Goal: Task Accomplishment & Management: Complete application form

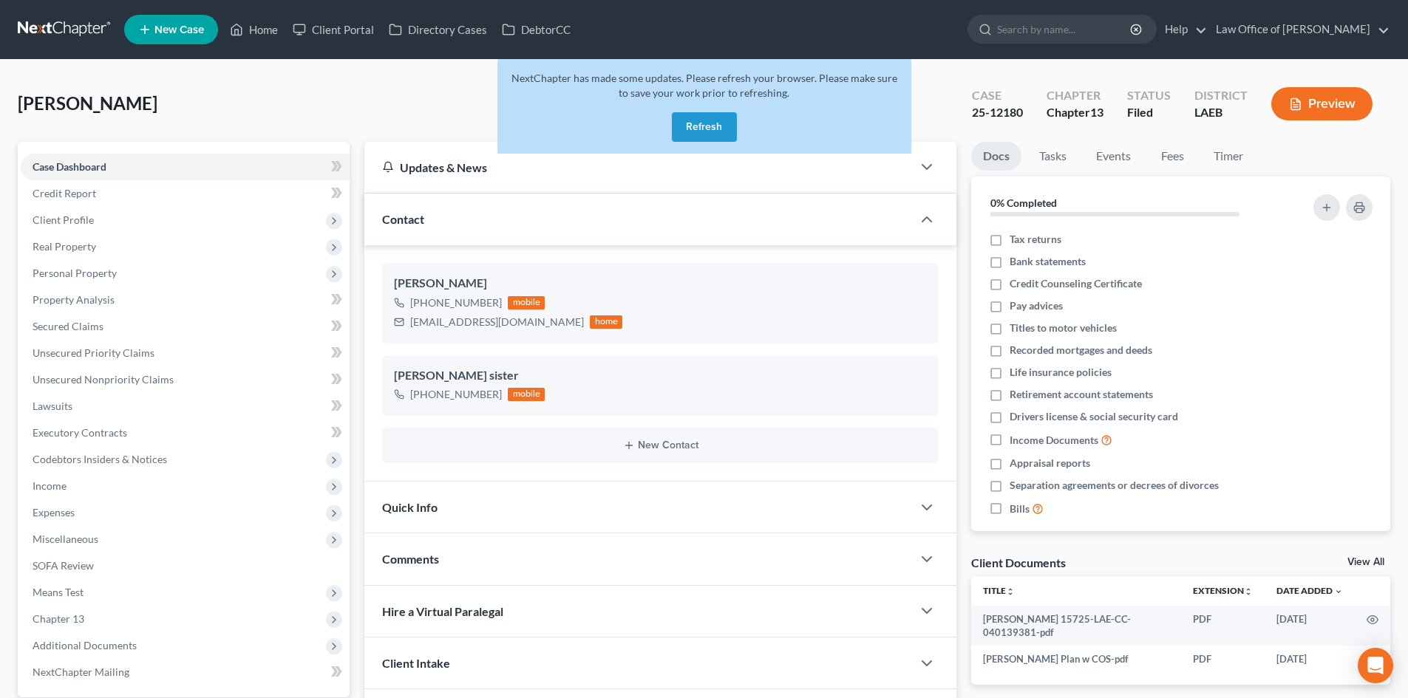
click at [695, 132] on button "Refresh" at bounding box center [704, 127] width 65 height 30
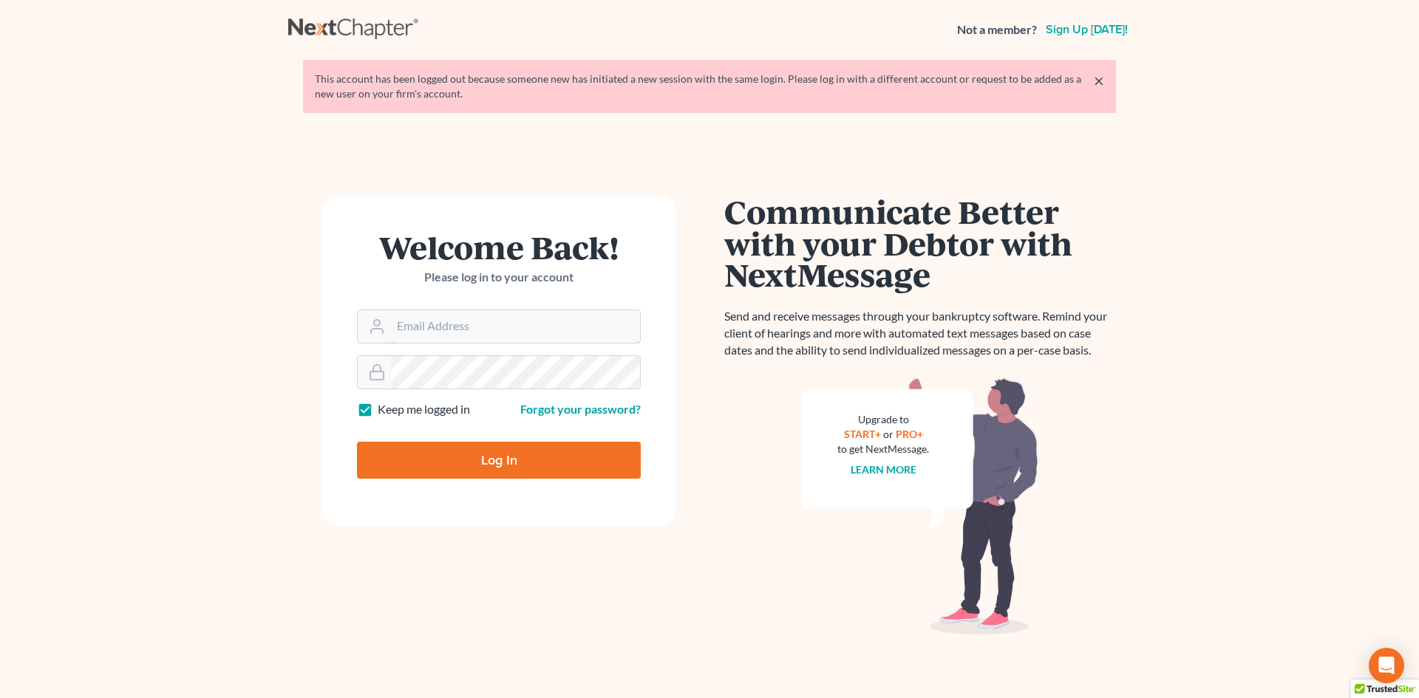
type input "[PERSON_NAME][EMAIL_ADDRESS][DOMAIN_NAME]"
click at [541, 460] on input "Log In" at bounding box center [499, 460] width 284 height 37
type input "Thinking..."
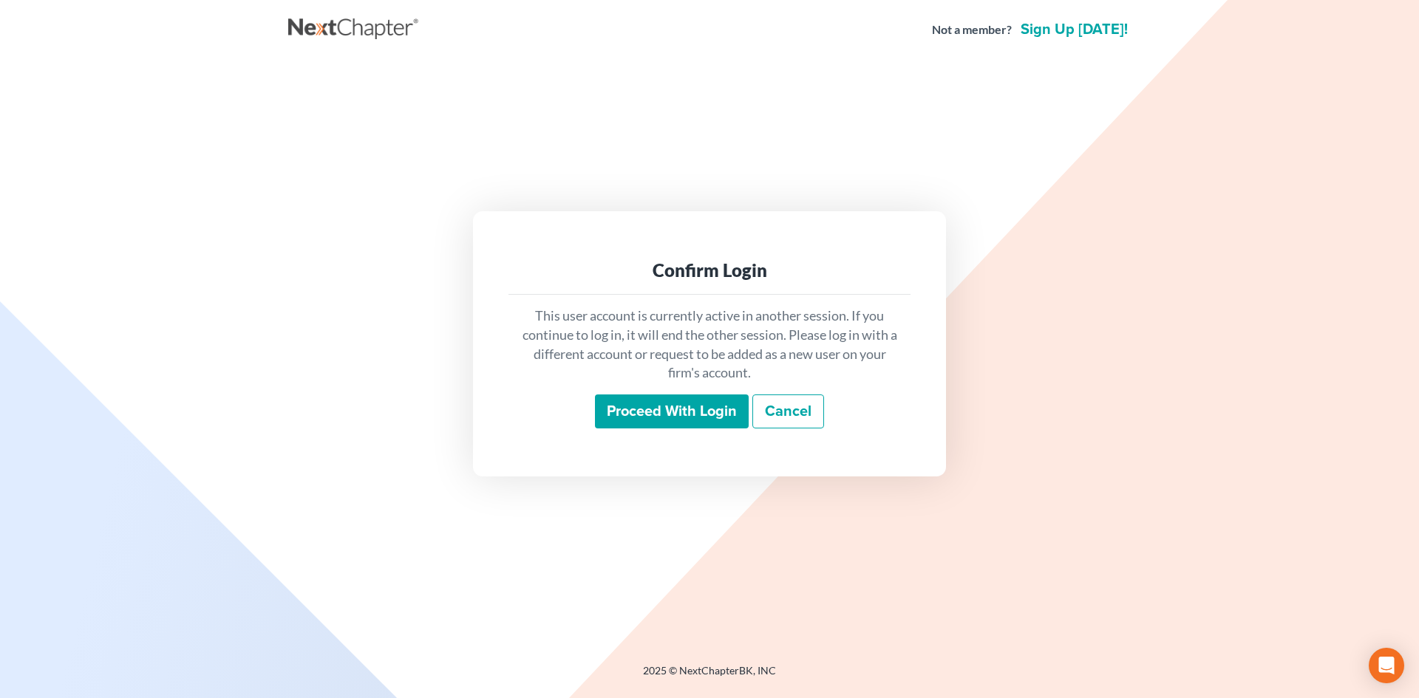
click at [630, 407] on input "Proceed with login" at bounding box center [672, 412] width 154 height 34
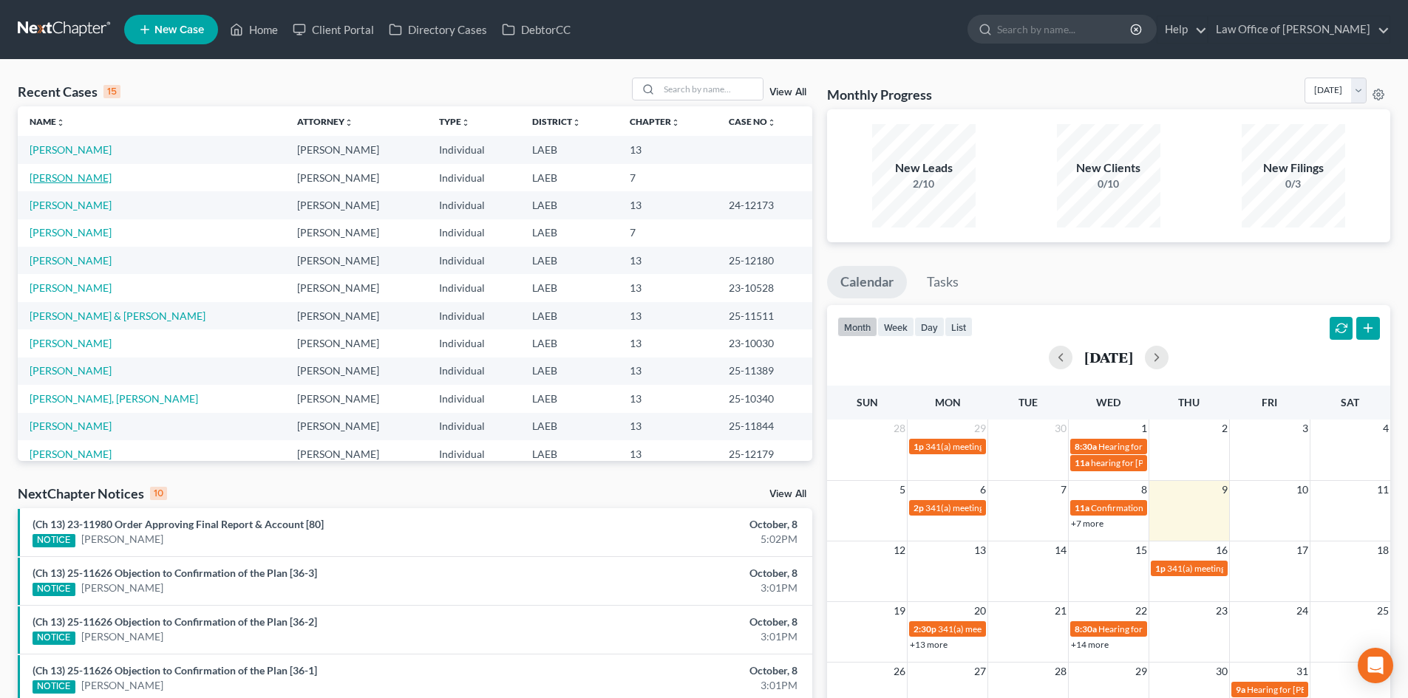
click at [66, 177] on link "[PERSON_NAME]" at bounding box center [71, 177] width 82 height 13
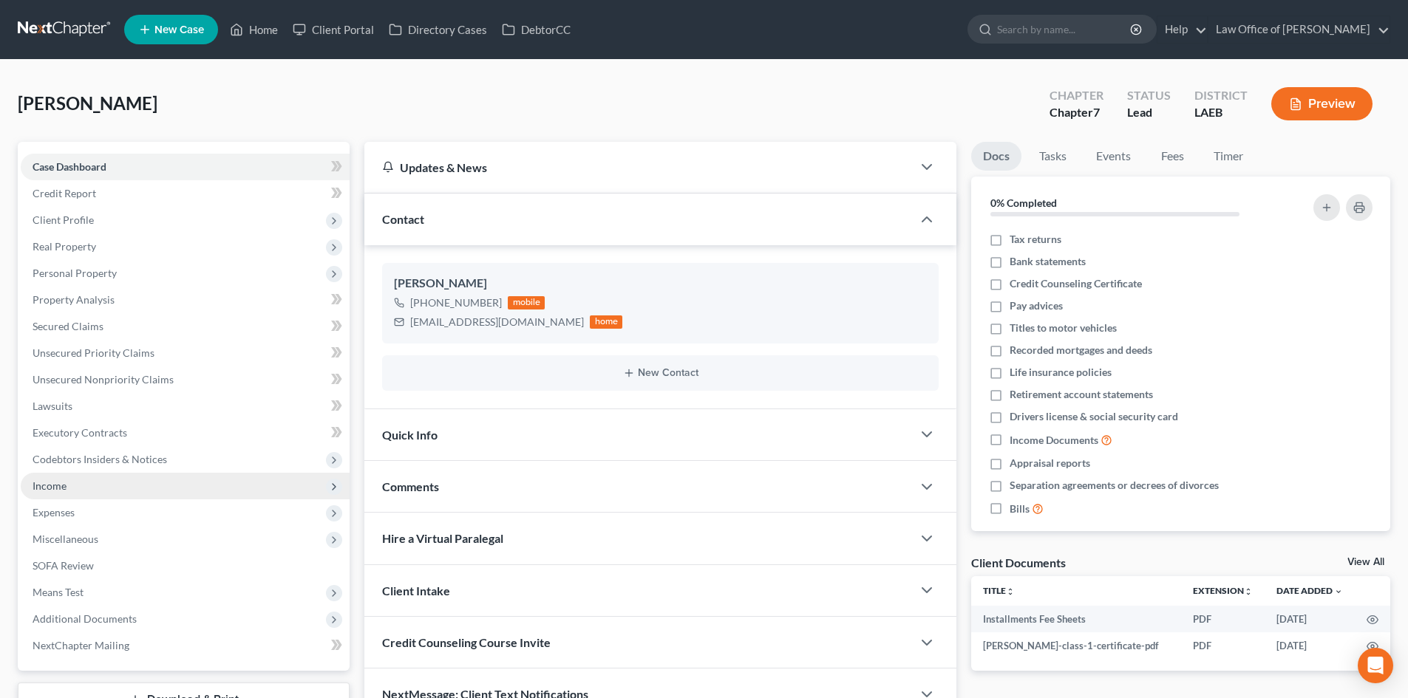
click at [55, 489] on span "Income" at bounding box center [50, 486] width 34 height 13
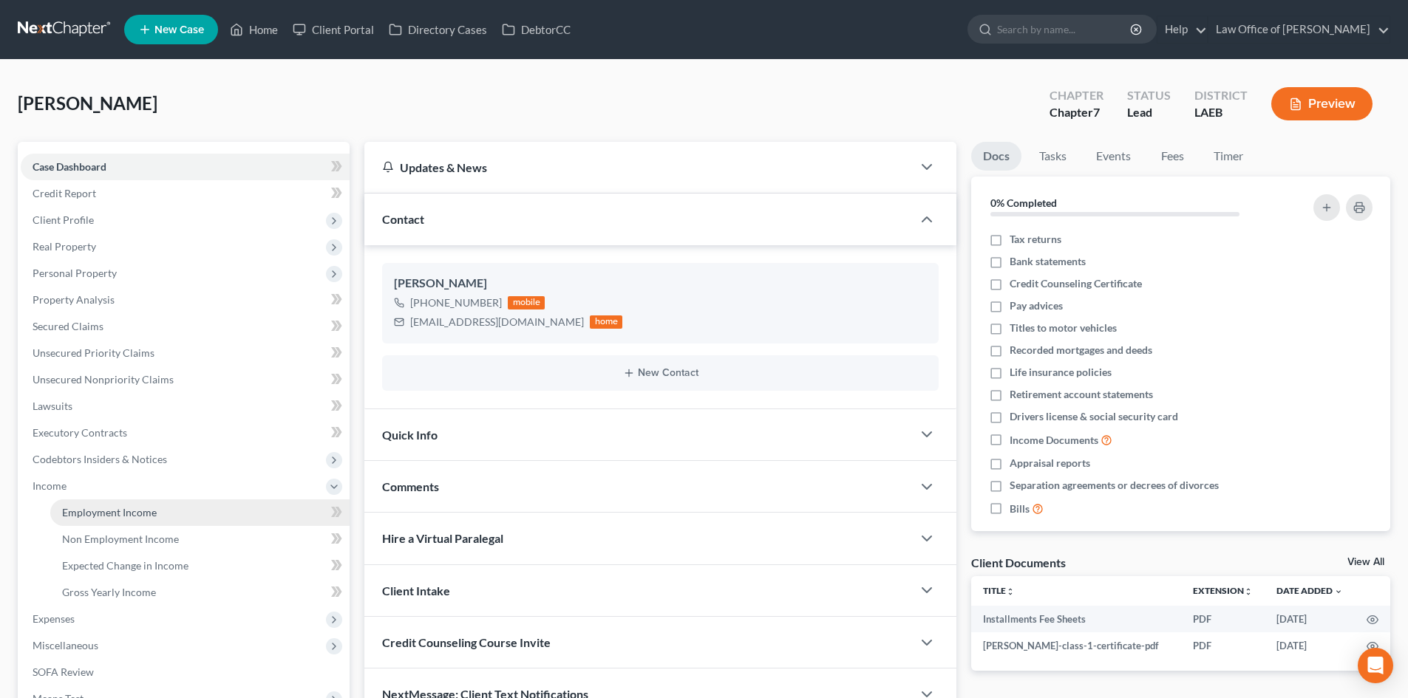
click at [72, 510] on span "Employment Income" at bounding box center [109, 512] width 95 height 13
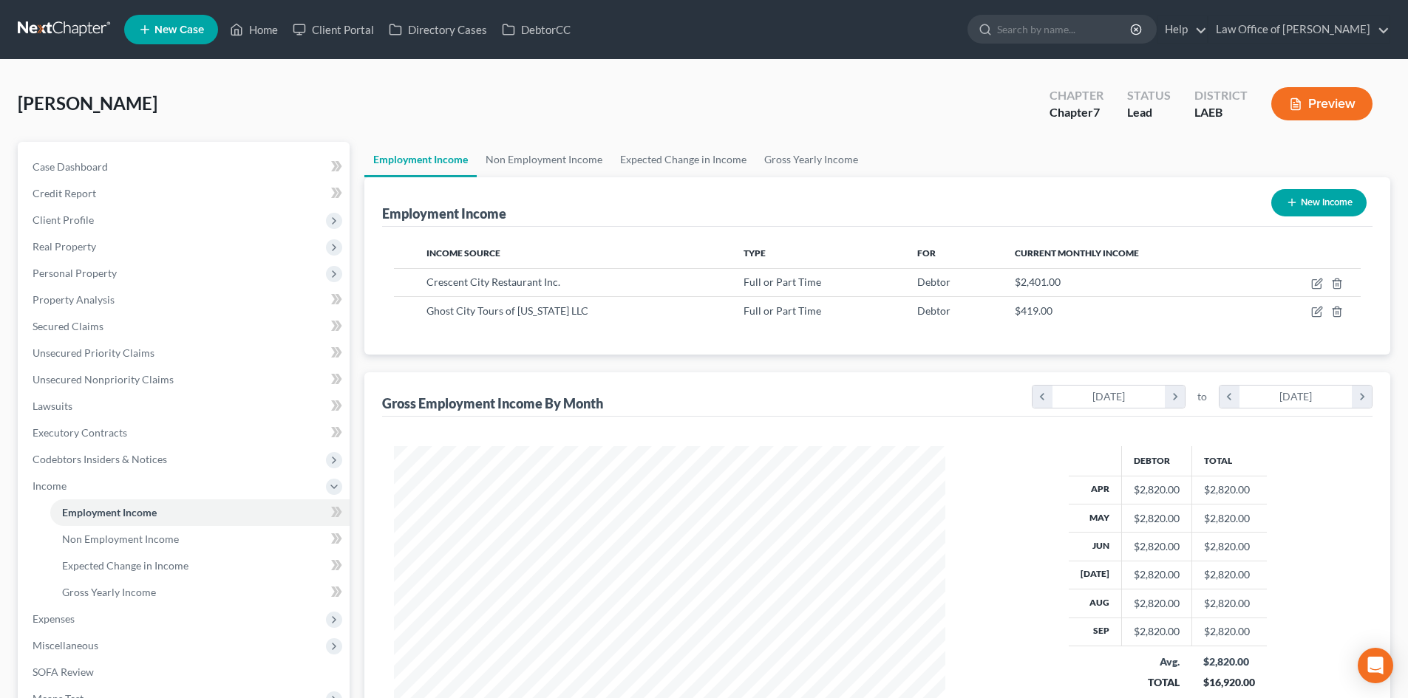
scroll to position [276, 581]
click at [774, 160] on link "Gross Yearly Income" at bounding box center [811, 159] width 112 height 35
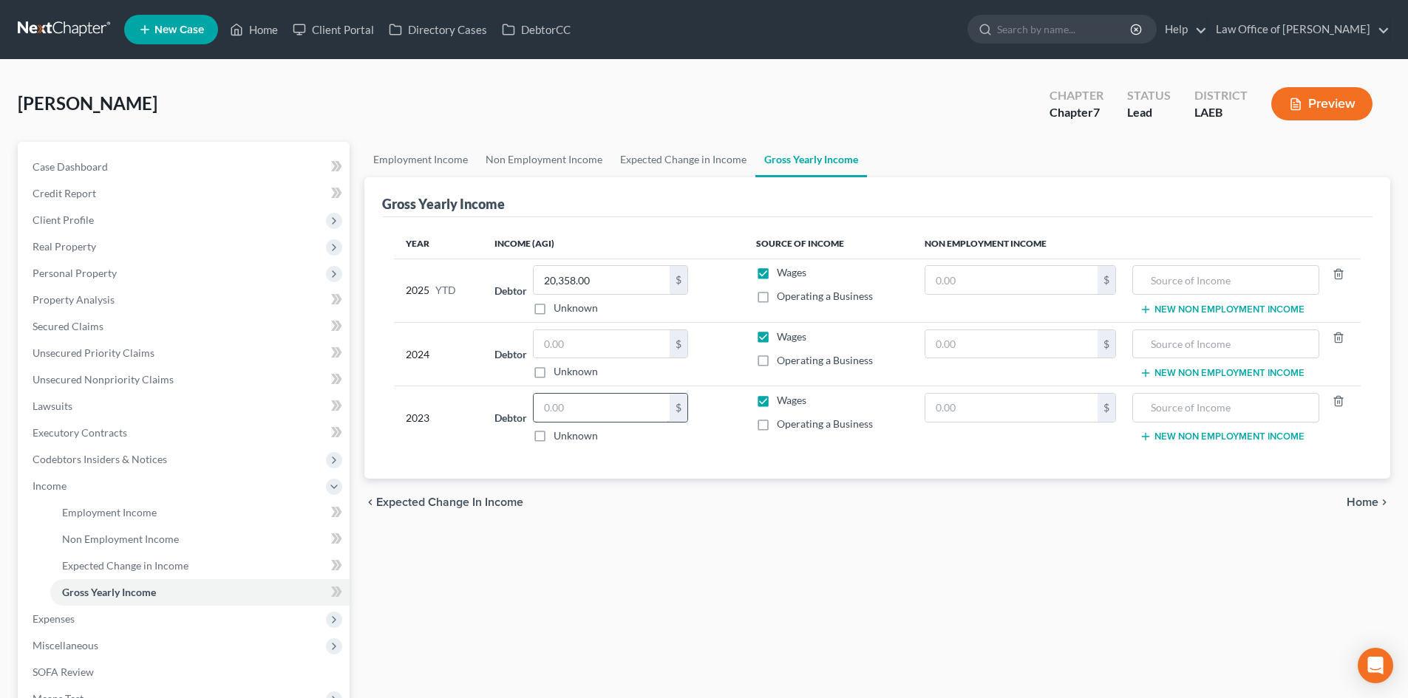
click at [571, 405] on input "text" at bounding box center [602, 408] width 136 height 28
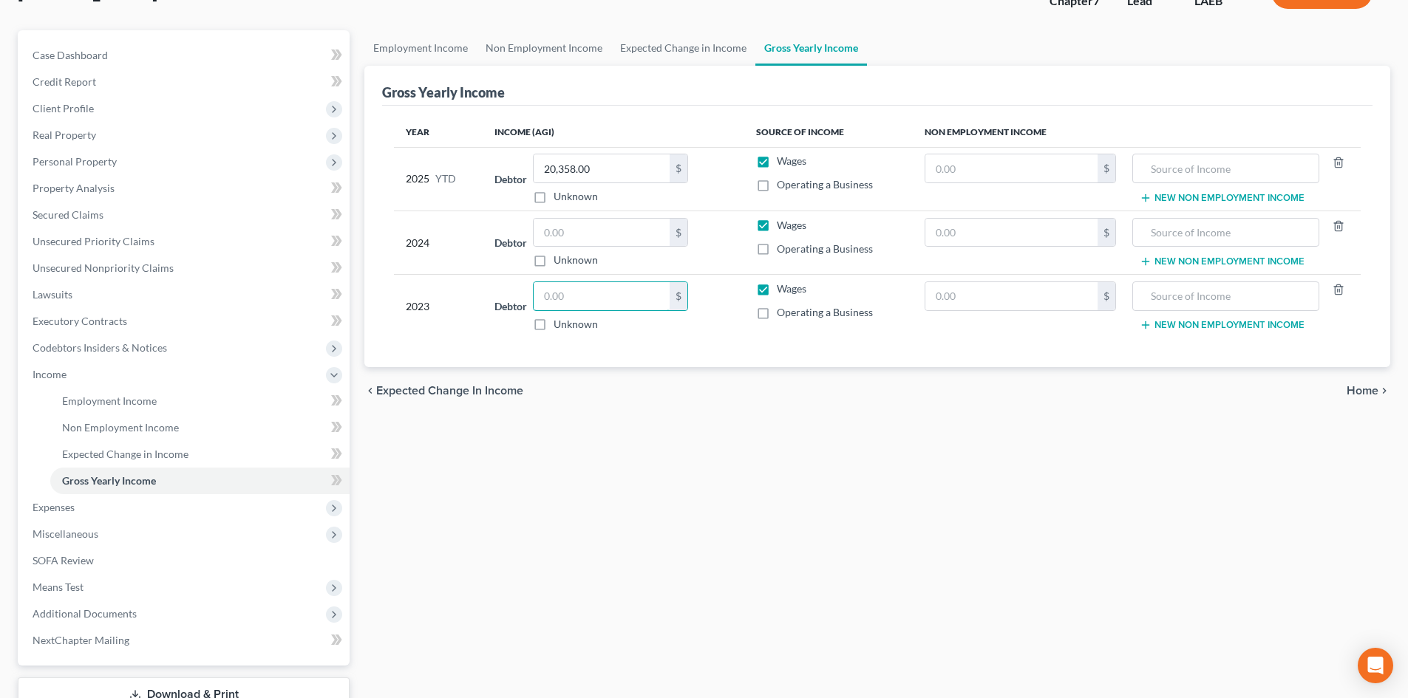
scroll to position [148, 0]
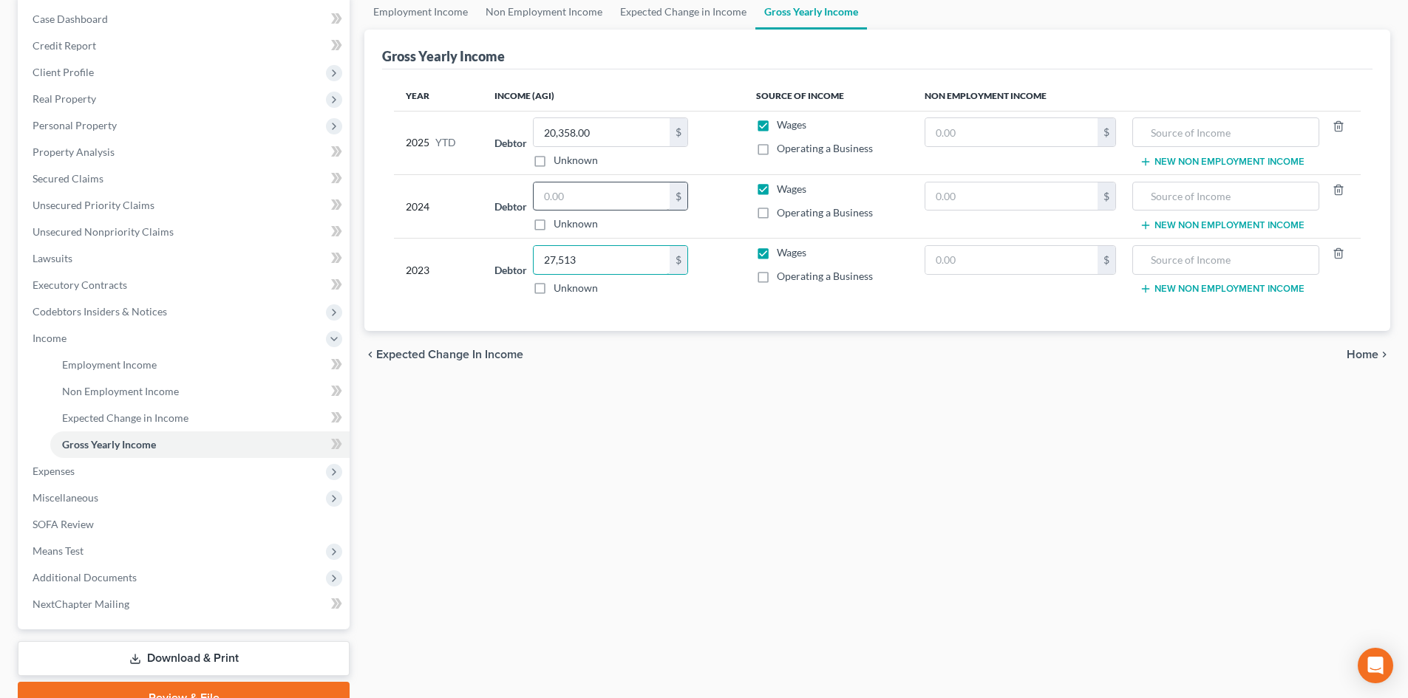
type input "27,513"
click at [599, 204] on input "text" at bounding box center [602, 197] width 136 height 28
click at [605, 193] on input "text" at bounding box center [602, 197] width 136 height 28
type input "31,773"
click at [732, 438] on div "Employment Income Non Employment Income Expected Change in Income Gross Yearly …" at bounding box center [877, 354] width 1041 height 721
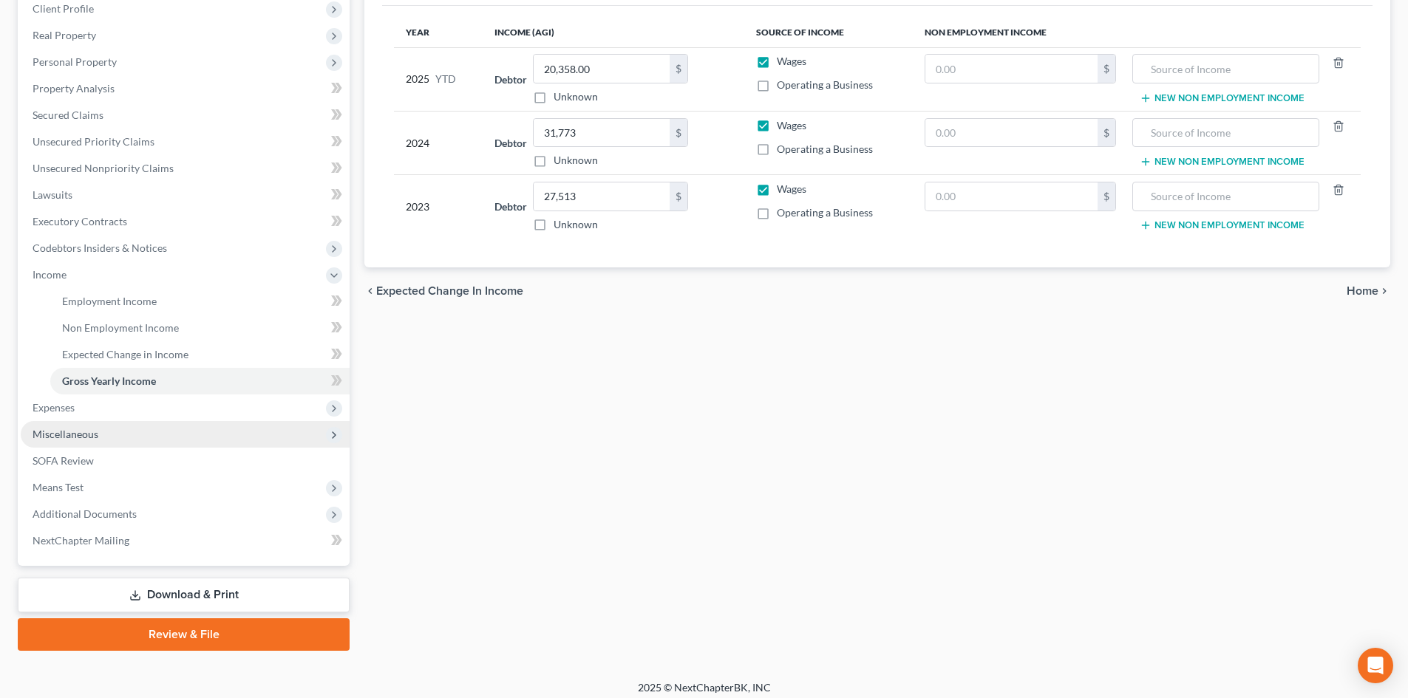
scroll to position [220, 0]
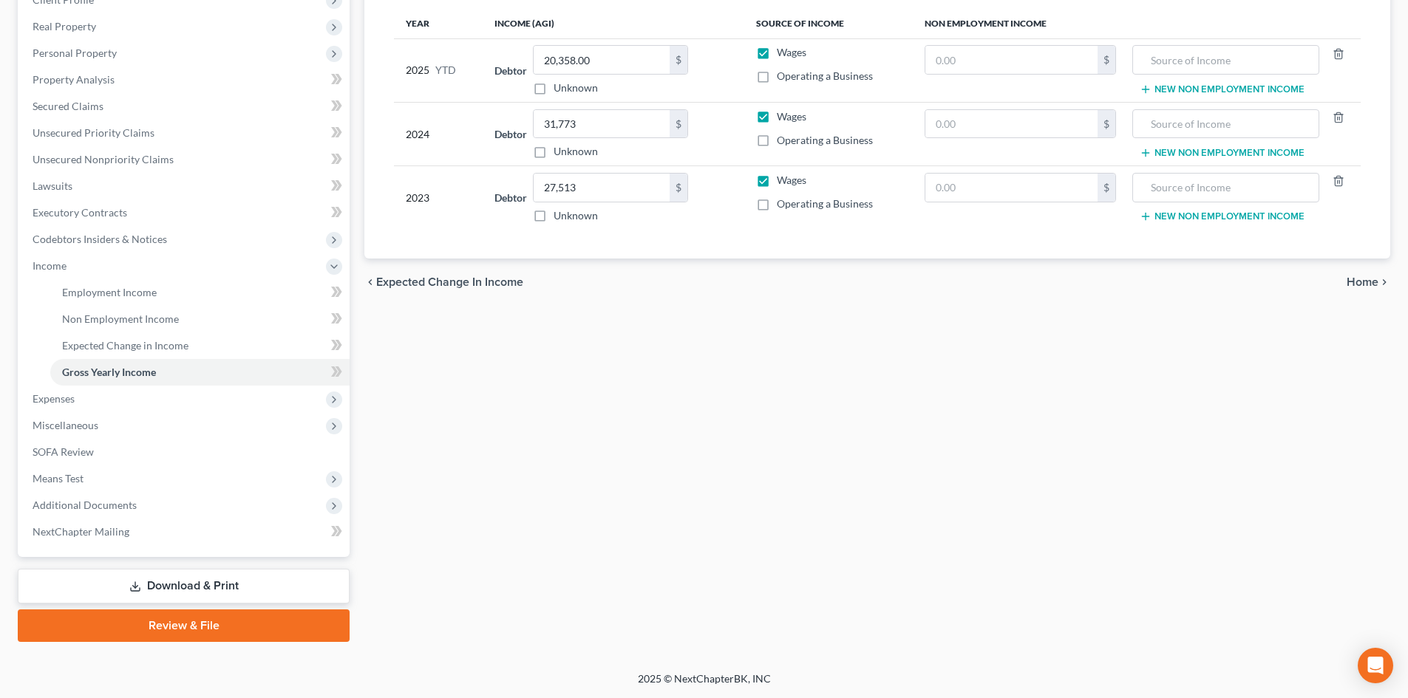
click at [137, 591] on icon at bounding box center [135, 589] width 9 height 3
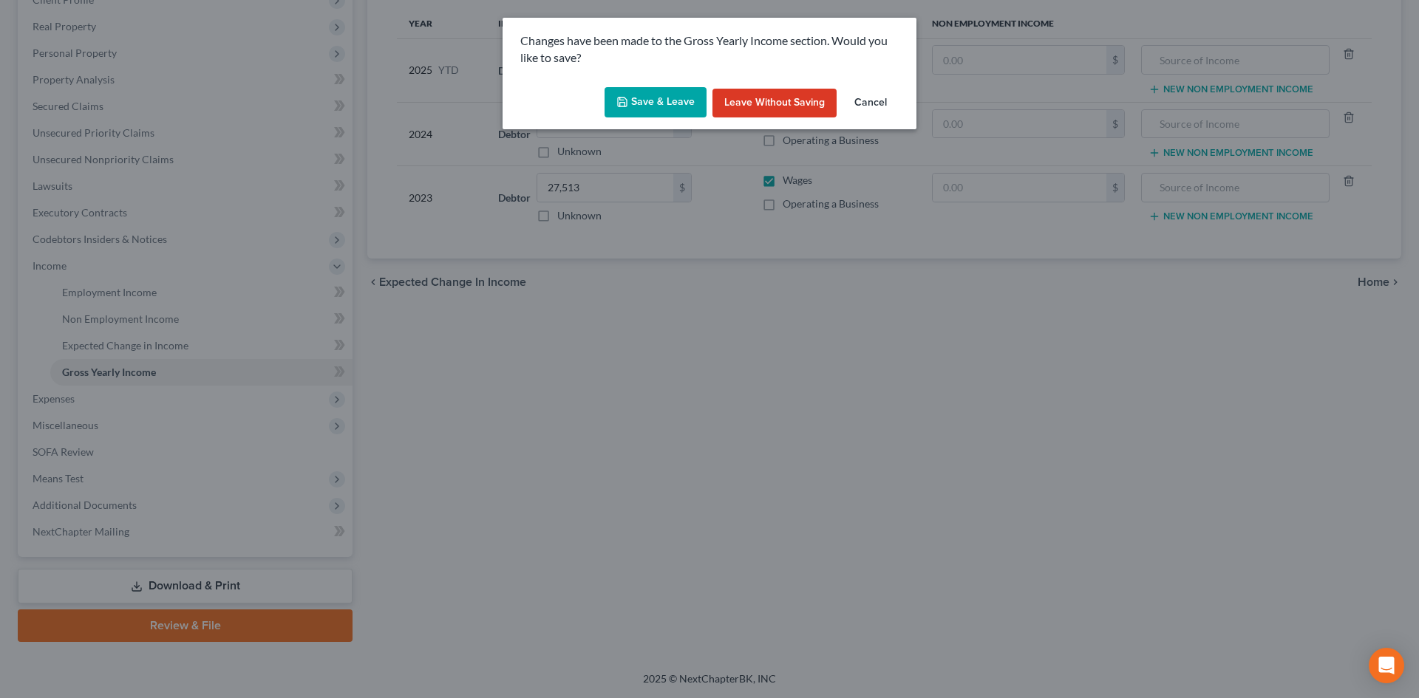
click at [665, 113] on button "Save & Leave" at bounding box center [656, 102] width 102 height 31
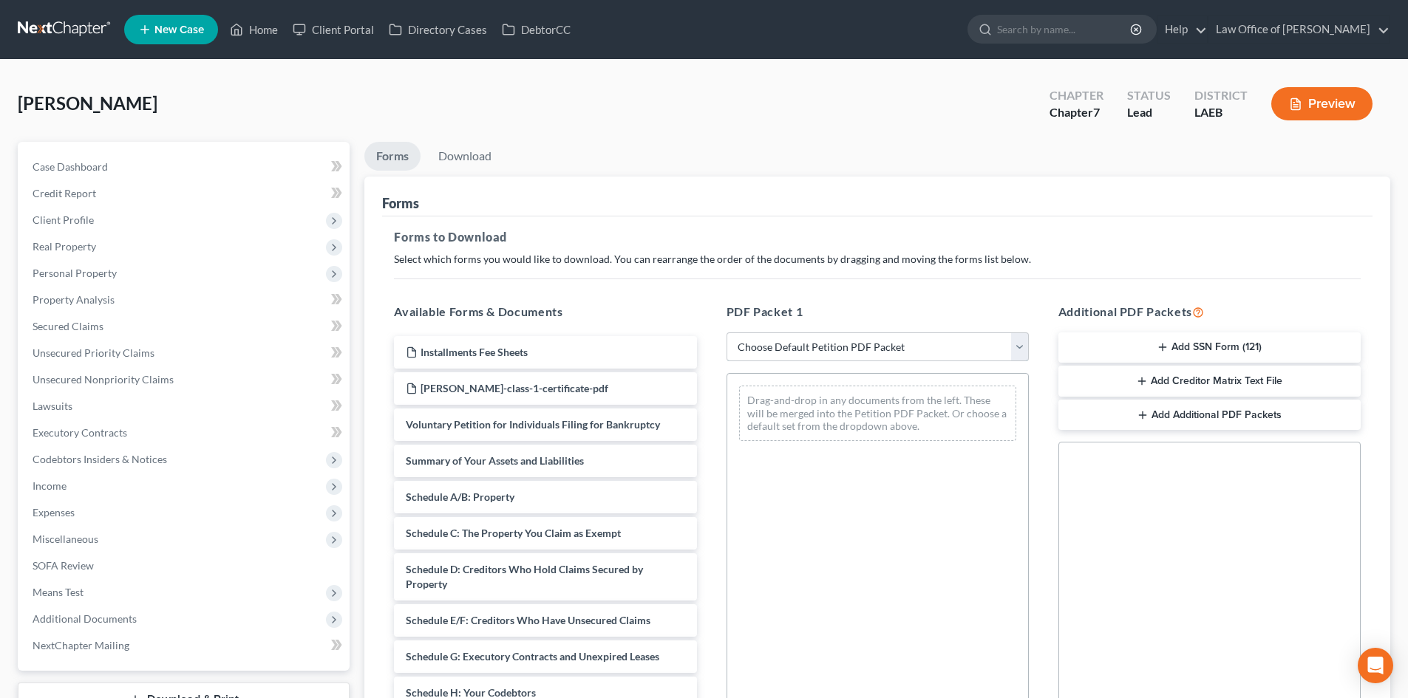
click at [786, 334] on select "Choose Default Petition PDF Packet Complete Bankruptcy Petition (all forms and …" at bounding box center [877, 348] width 302 height 30
select select "0"
click at [726, 333] on select "Choose Default Petition PDF Packet Complete Bankruptcy Petition (all forms and …" at bounding box center [877, 348] width 302 height 30
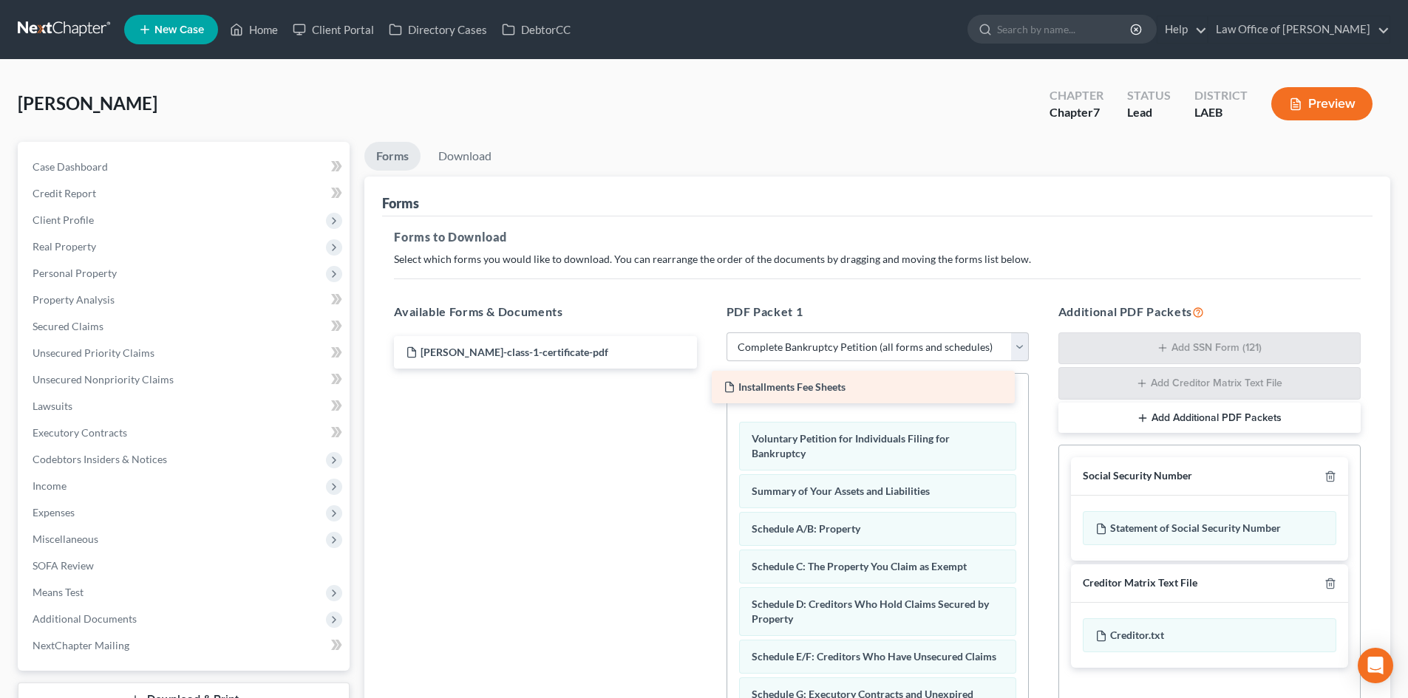
drag, startPoint x: 494, startPoint y: 349, endPoint x: 829, endPoint y: 387, distance: 337.7
click at [708, 369] on div "Installments Fee Sheets Installments Fee [PERSON_NAME]-class-1-certificate-pdf" at bounding box center [545, 352] width 326 height 33
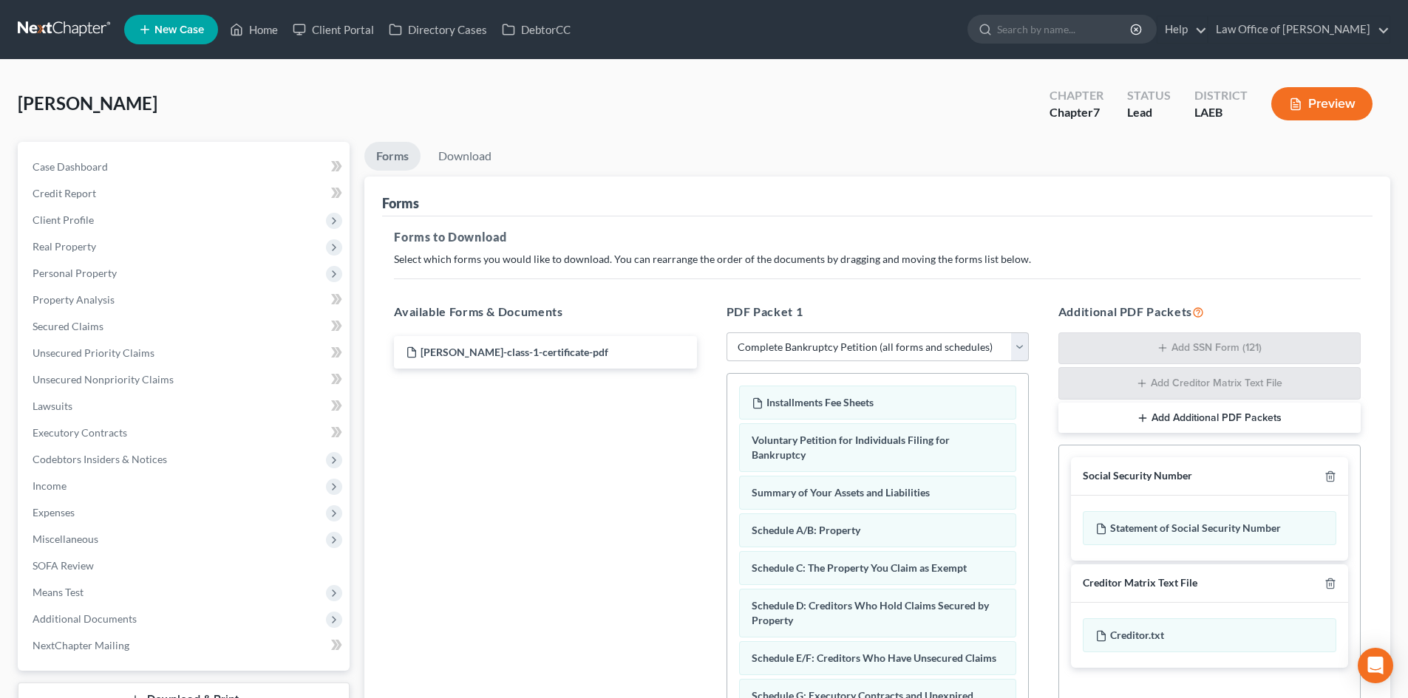
click at [1324, 477] on div at bounding box center [1327, 476] width 18 height 14
click at [1324, 470] on div at bounding box center [1327, 476] width 18 height 14
click at [1327, 470] on div at bounding box center [1327, 476] width 18 height 14
click at [1332, 480] on icon "button" at bounding box center [1330, 477] width 12 height 12
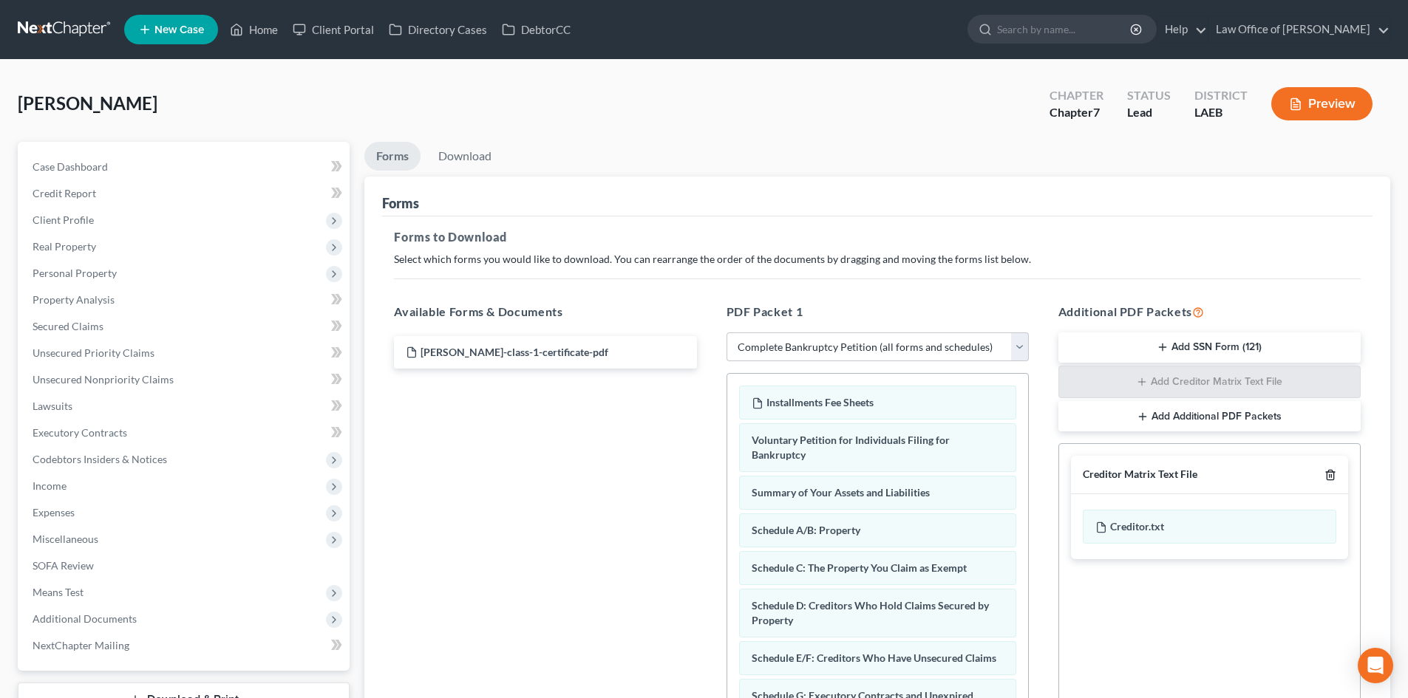
click at [1332, 480] on icon "button" at bounding box center [1330, 475] width 12 height 12
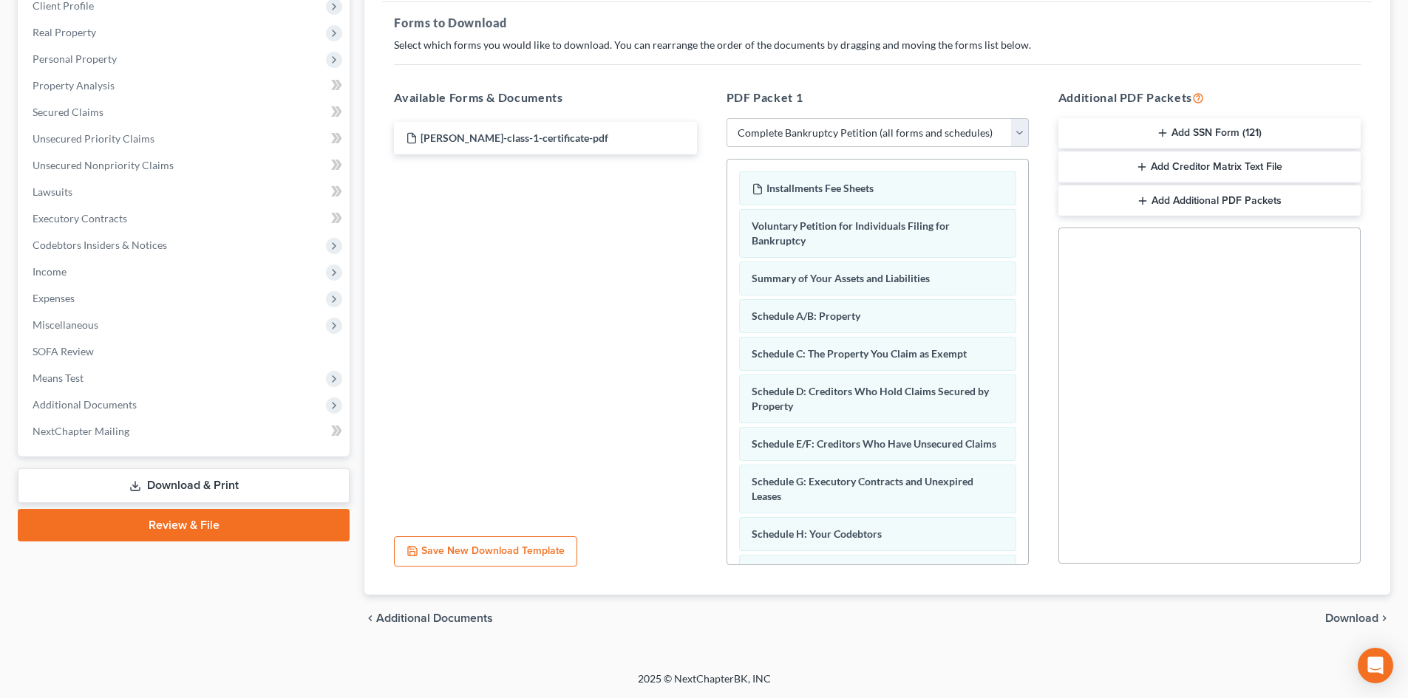
click at [1341, 619] on span "Download" at bounding box center [1351, 619] width 53 height 12
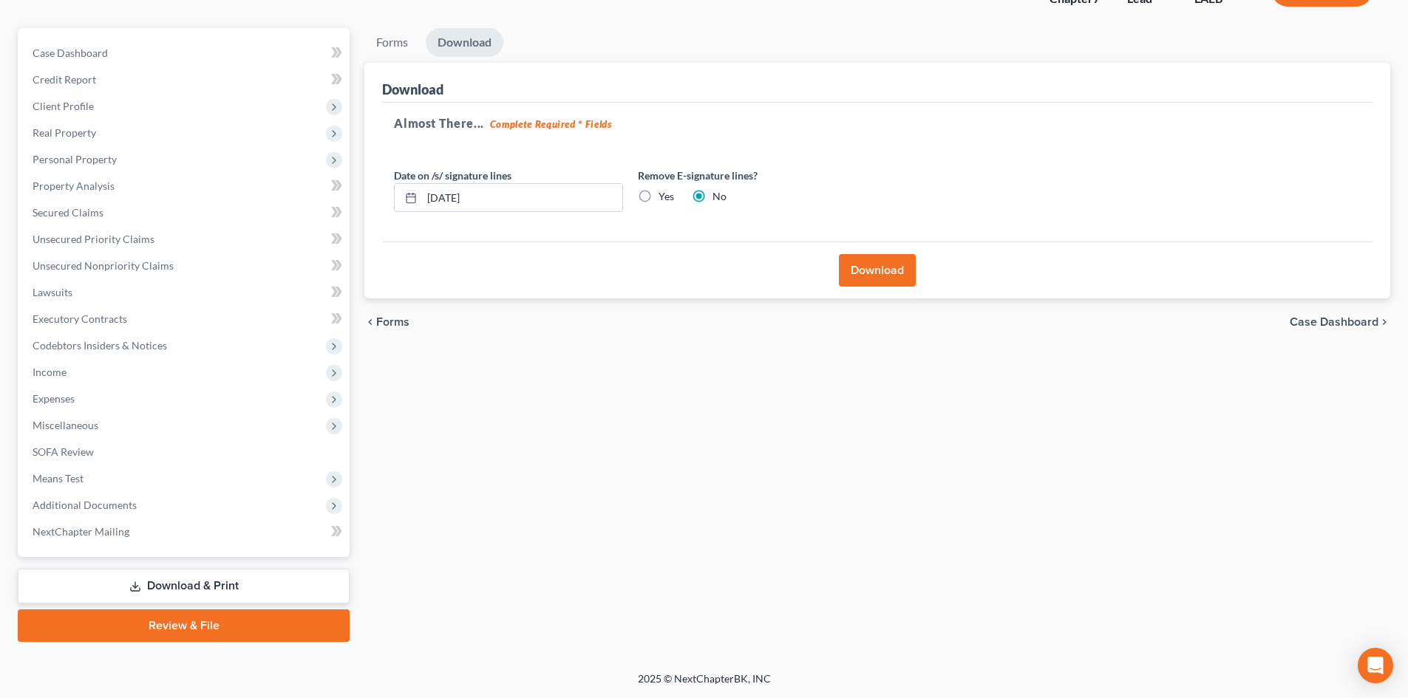
click at [871, 272] on button "Download" at bounding box center [877, 270] width 77 height 33
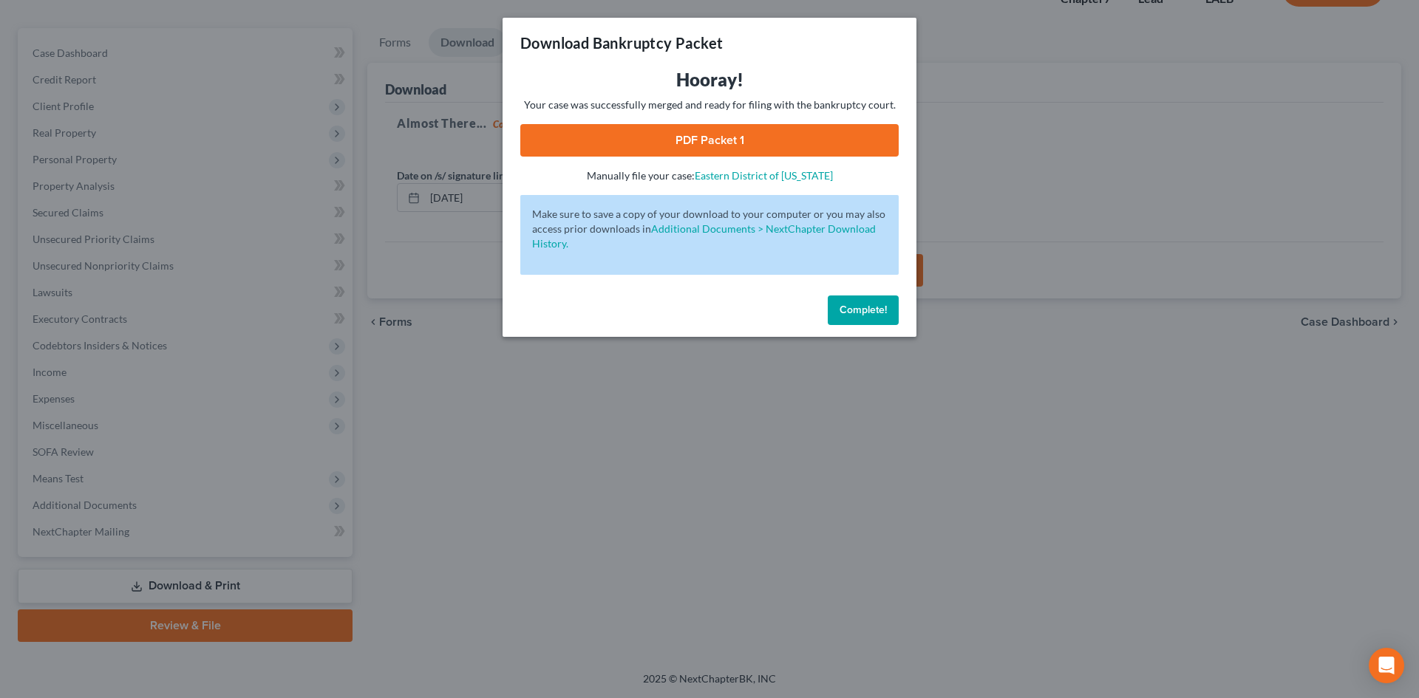
click at [672, 154] on link "PDF Packet 1" at bounding box center [709, 140] width 378 height 33
click at [844, 304] on span "Complete!" at bounding box center [863, 310] width 47 height 13
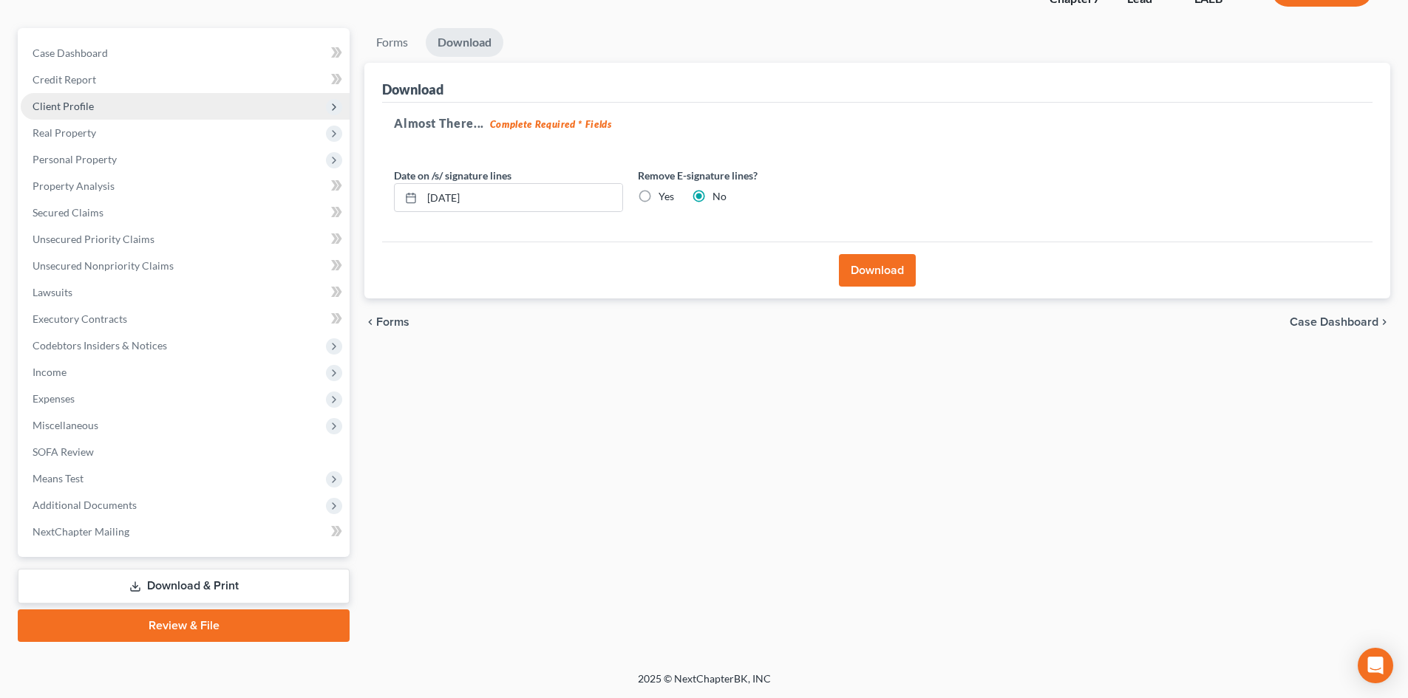
click at [58, 111] on span "Client Profile" at bounding box center [63, 106] width 61 height 13
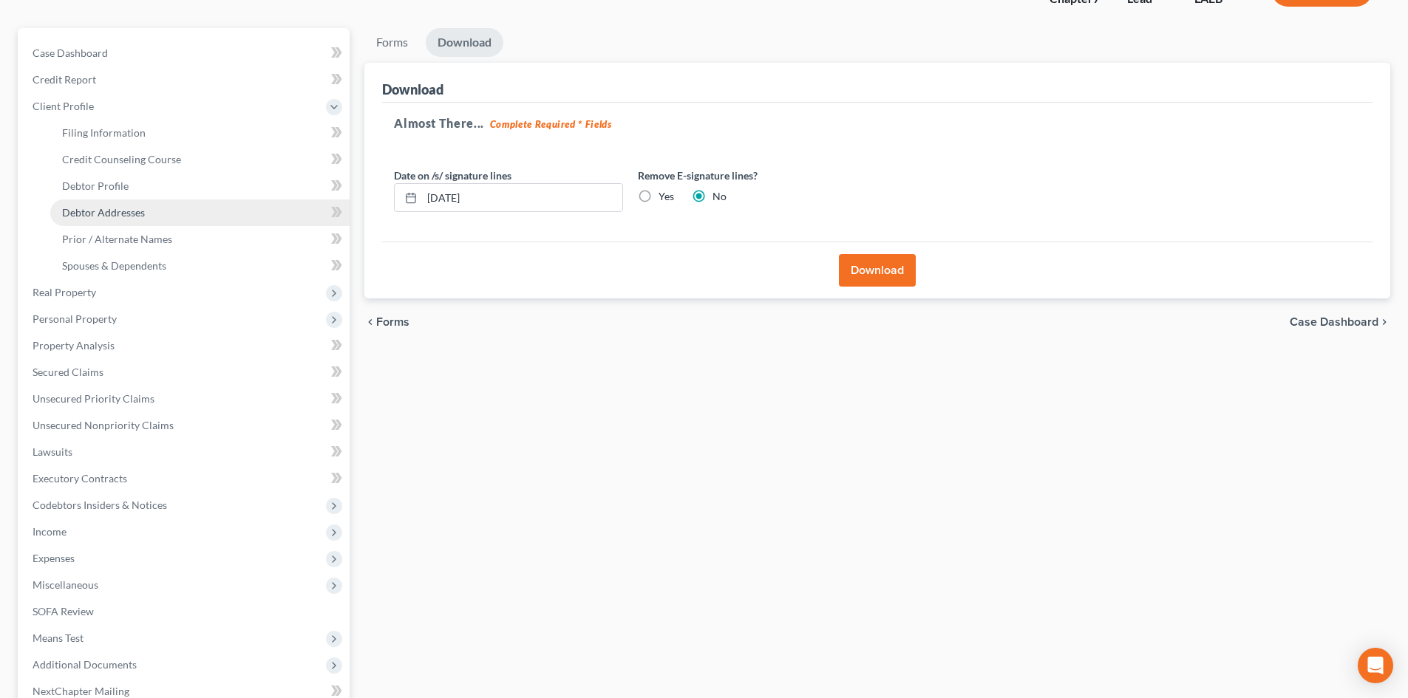
click at [96, 208] on span "Debtor Addresses" at bounding box center [103, 212] width 83 height 13
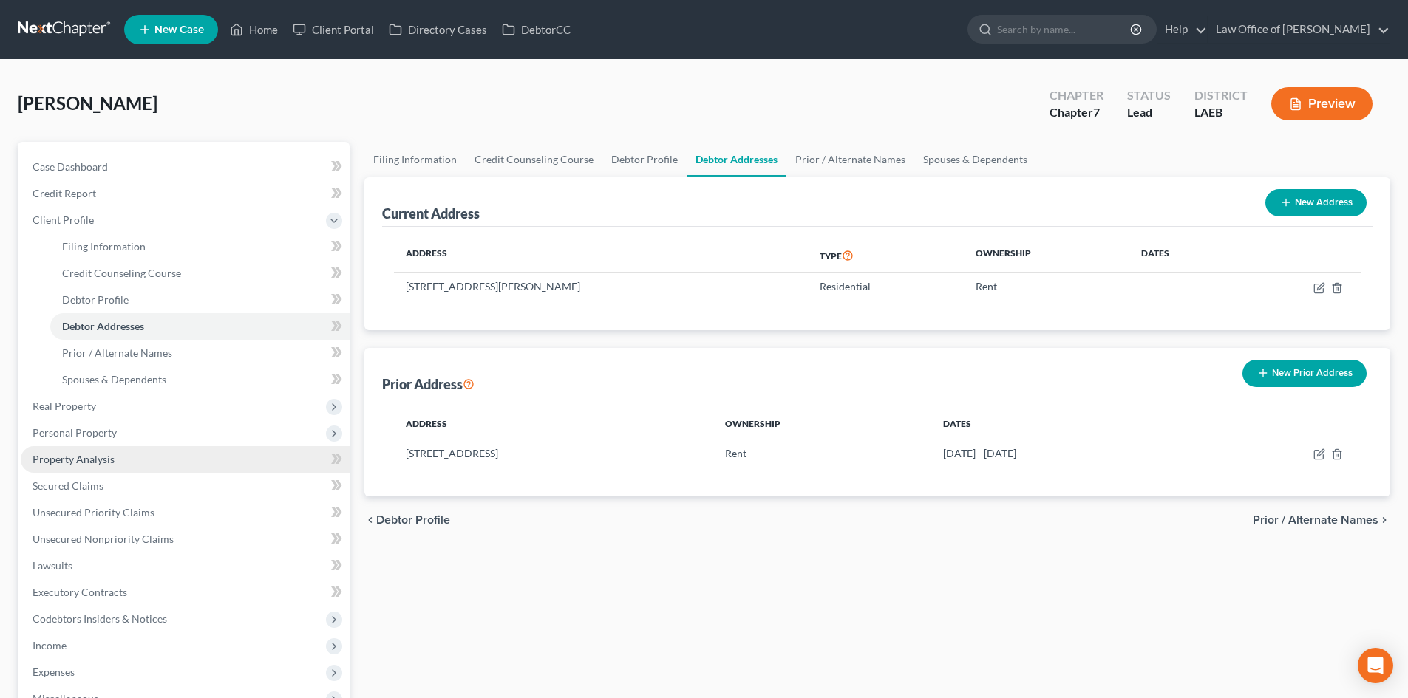
click at [53, 466] on link "Property Analysis" at bounding box center [185, 459] width 329 height 27
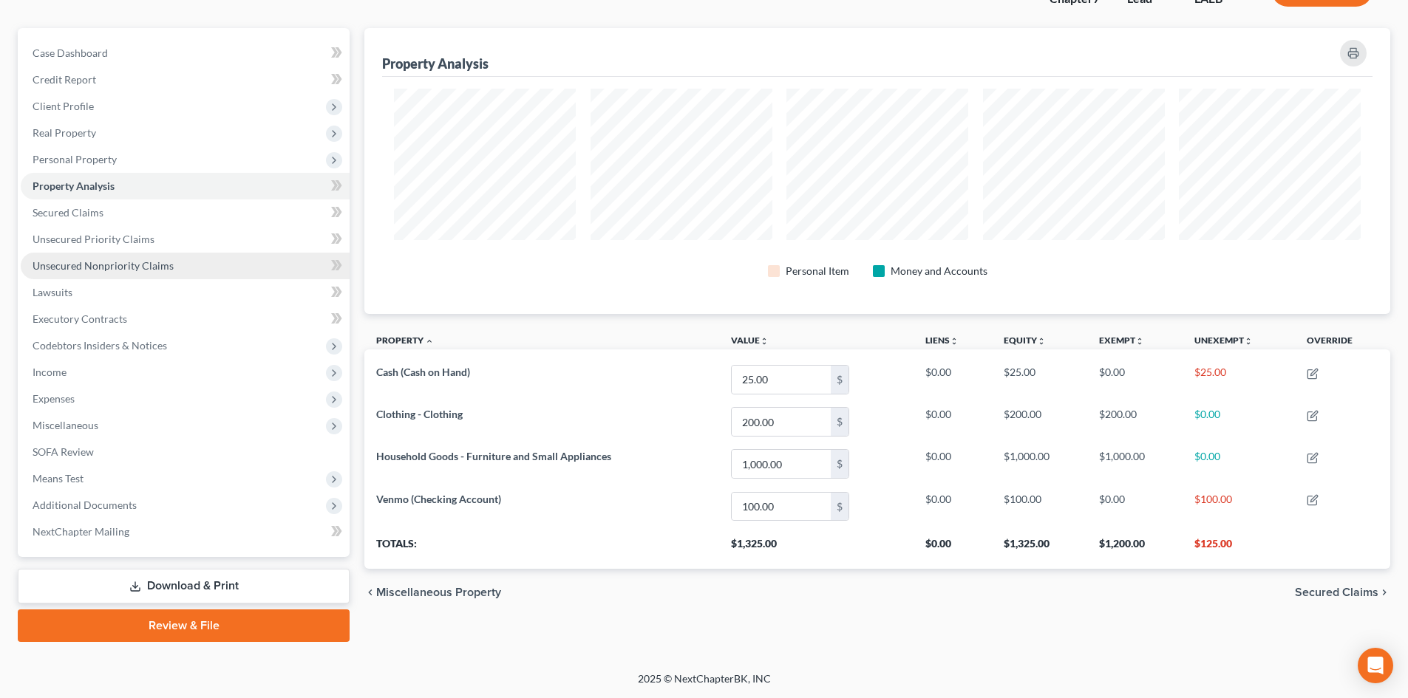
click at [73, 273] on link "Unsecured Nonpriority Claims" at bounding box center [185, 266] width 329 height 27
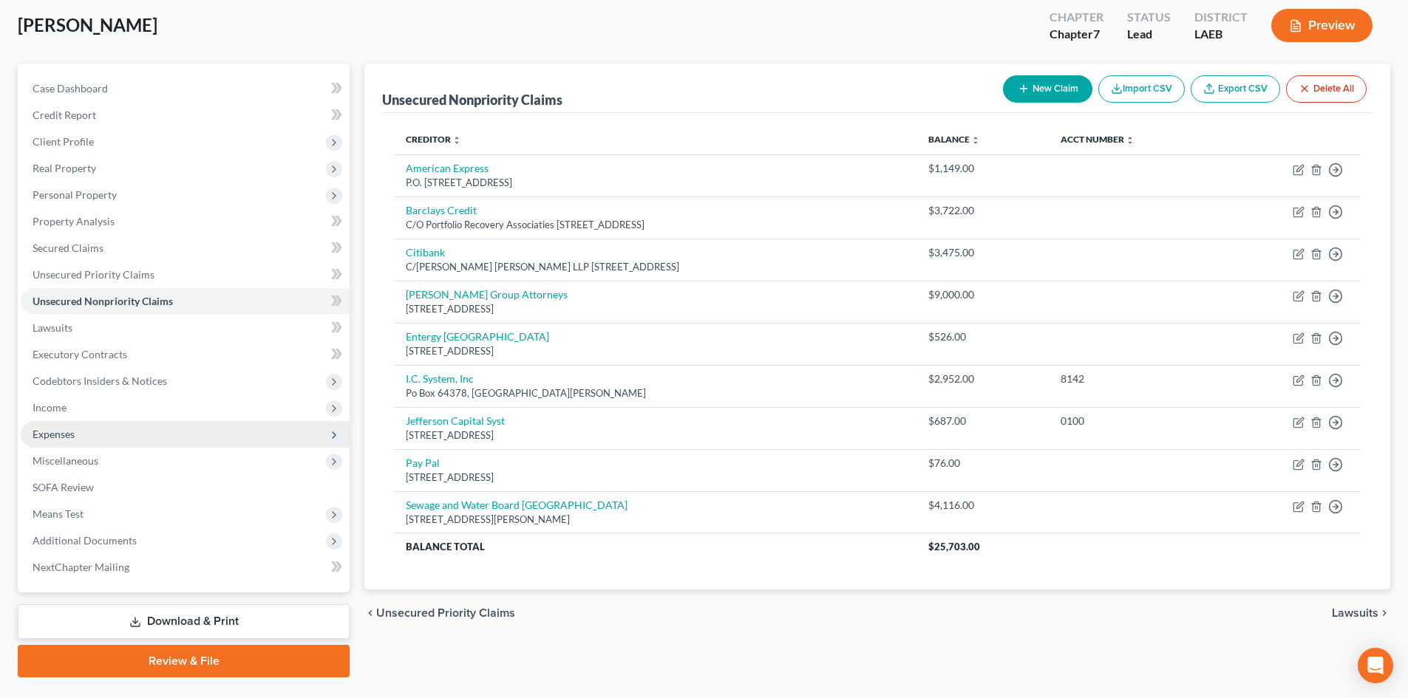
scroll to position [114, 0]
